Goal: Information Seeking & Learning: Check status

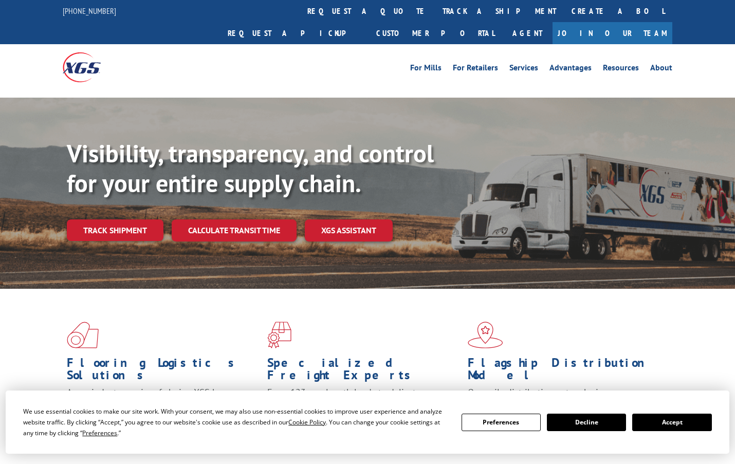
click at [127, 195] on div "Visibility, transparency, and control for your entire supply chain. Track shipm…" at bounding box center [401, 210] width 668 height 143
click at [137, 219] on link "Track shipment" at bounding box center [115, 230] width 97 height 22
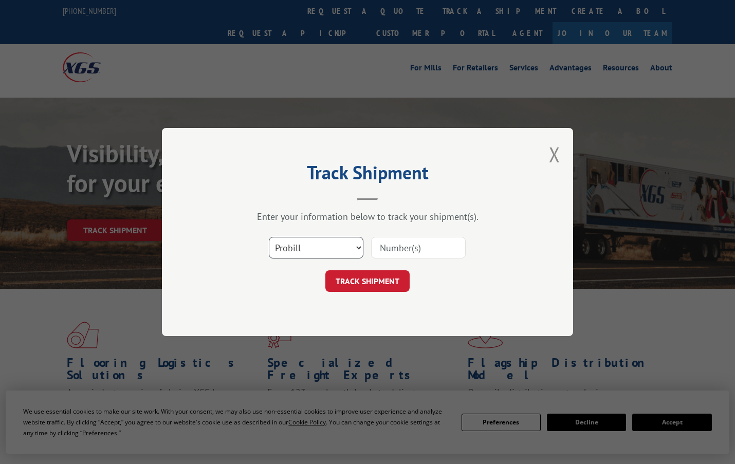
click at [316, 253] on select "Select category... Probill BOL PO" at bounding box center [316, 248] width 95 height 22
select select "po"
click at [269, 237] on select "Select category... Probill BOL PO" at bounding box center [316, 248] width 95 height 22
click at [436, 247] on input at bounding box center [418, 248] width 95 height 22
paste input "295289124"
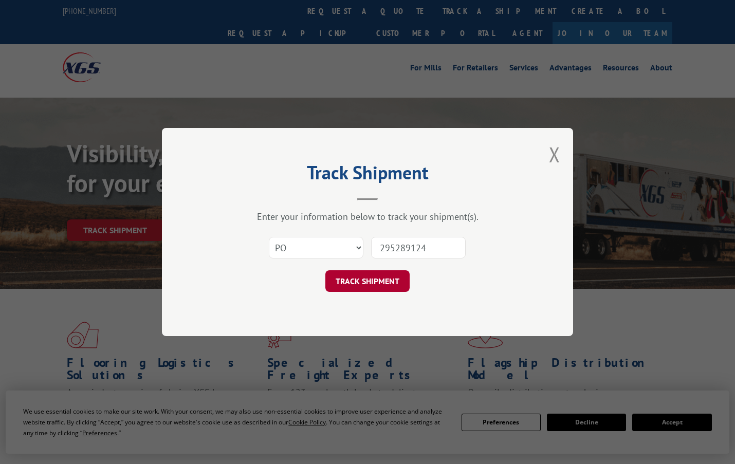
type input "295289124"
click at [375, 277] on button "TRACK SHIPMENT" at bounding box center [367, 281] width 84 height 22
